Goal: Task Accomplishment & Management: Use online tool/utility

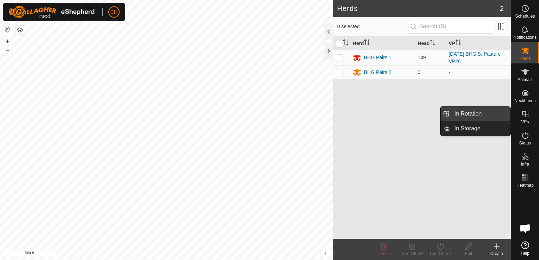
click at [482, 117] on link "In Rotation" at bounding box center [480, 114] width 60 height 14
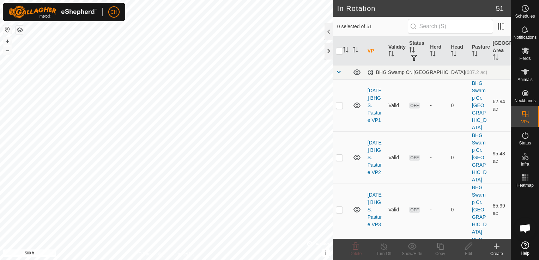
click at [496, 247] on icon at bounding box center [496, 246] width 0 height 5
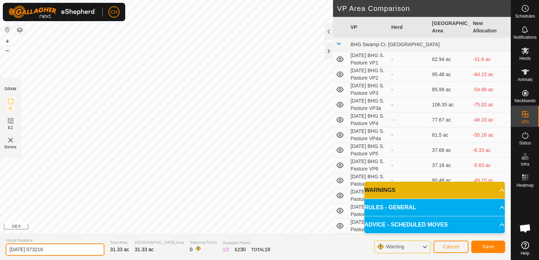
click at [62, 247] on input "[DATE] 073218" at bounding box center [55, 250] width 99 height 12
type input "[DATE] BHG S. Pasture VP26a"
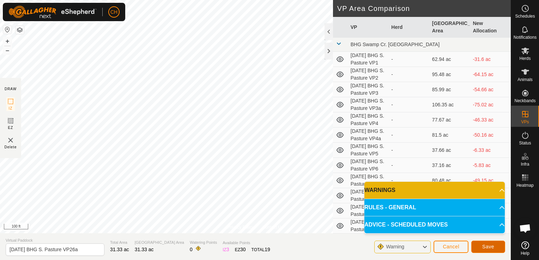
click at [481, 244] on button "Save" at bounding box center [488, 247] width 34 height 12
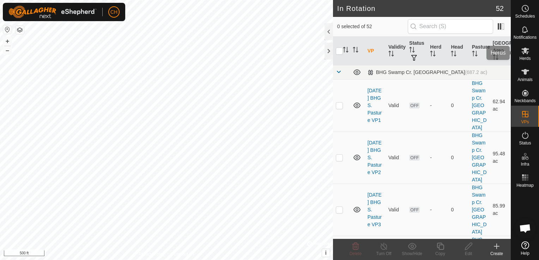
click at [527, 54] on icon at bounding box center [525, 51] width 8 height 7
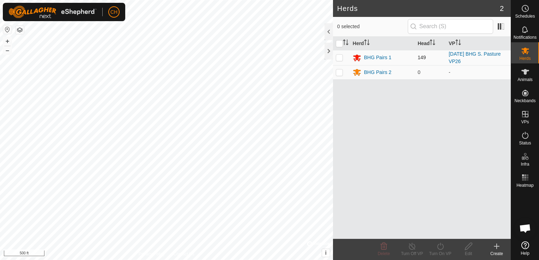
click at [337, 57] on p-checkbox at bounding box center [339, 58] width 7 height 6
checkbox input "true"
click at [439, 249] on icon at bounding box center [440, 246] width 9 height 8
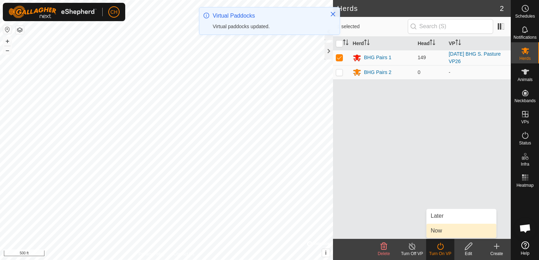
click at [440, 231] on link "Now" at bounding box center [461, 231] width 70 height 14
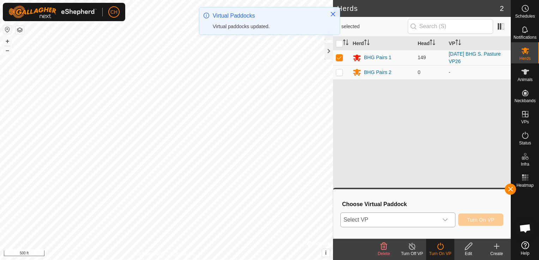
click at [444, 219] on icon "dropdown trigger" at bounding box center [445, 220] width 6 height 6
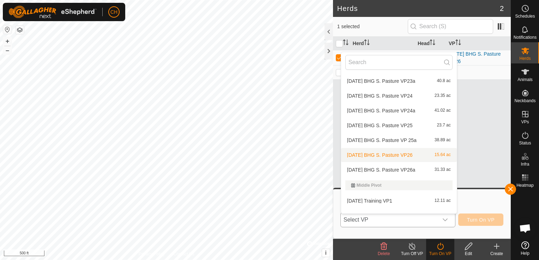
scroll to position [661, 0]
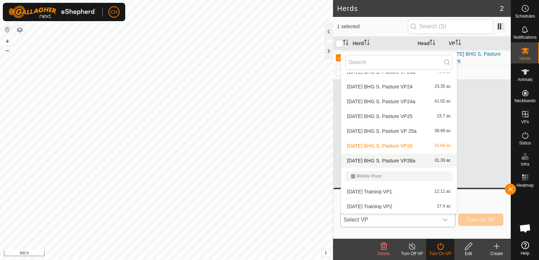
click at [406, 161] on li "[DATE] BHG S. Pasture VP26a 31.33 ac" at bounding box center [399, 161] width 116 height 14
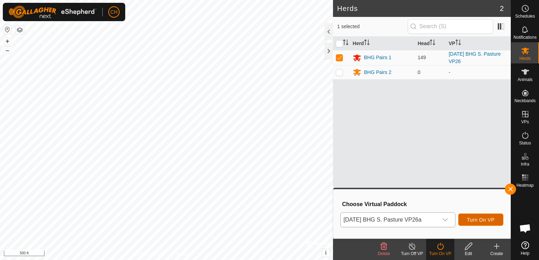
click at [486, 219] on span "Turn On VP" at bounding box center [480, 220] width 27 height 6
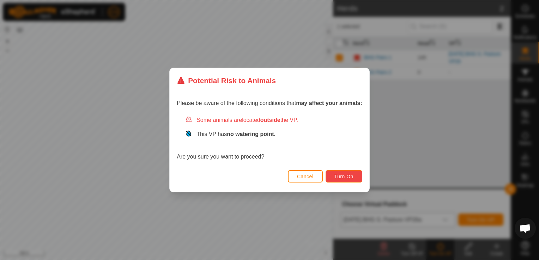
click at [349, 173] on button "Turn On" at bounding box center [343, 176] width 37 height 12
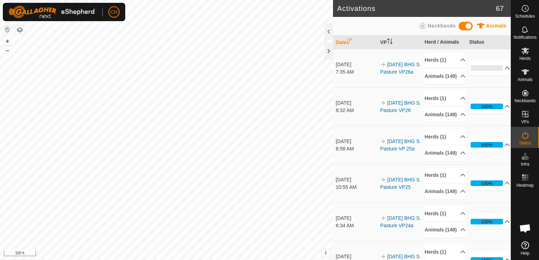
click at [349, 91] on div "Activations 67 Animals Neckbands Date VP Herd / Animals Status [DATE] 7:35 AM 2…" at bounding box center [255, 130] width 510 height 260
